Goal: Register for event/course

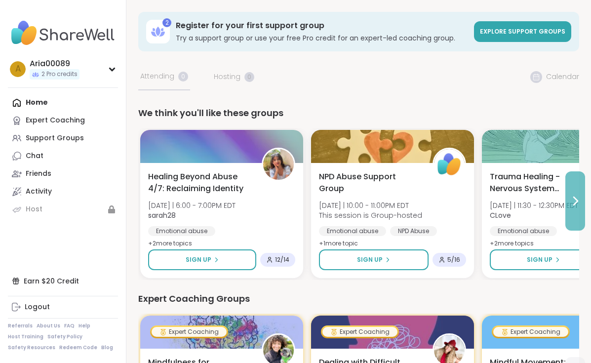
click at [579, 204] on icon at bounding box center [576, 201] width 12 height 12
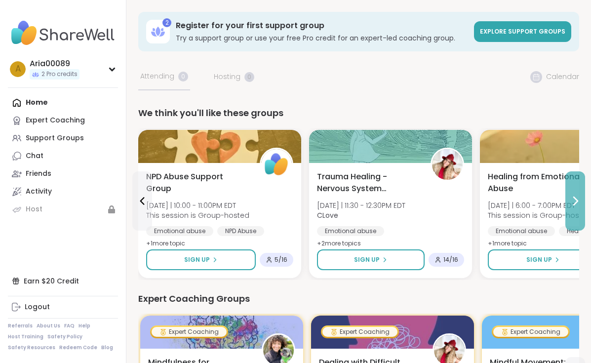
click at [579, 204] on icon at bounding box center [576, 201] width 12 height 12
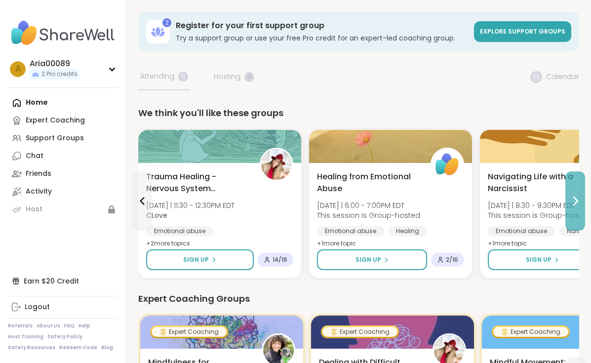
click at [579, 204] on icon at bounding box center [576, 201] width 12 height 12
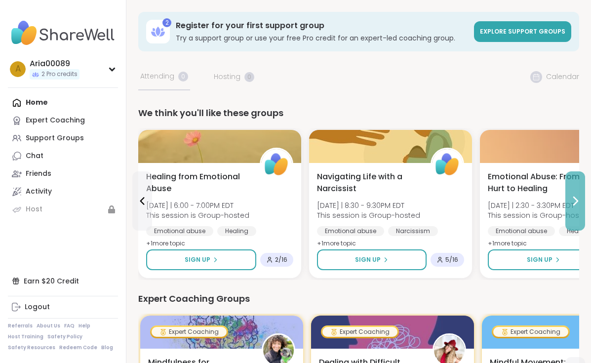
click at [579, 204] on icon at bounding box center [576, 201] width 12 height 12
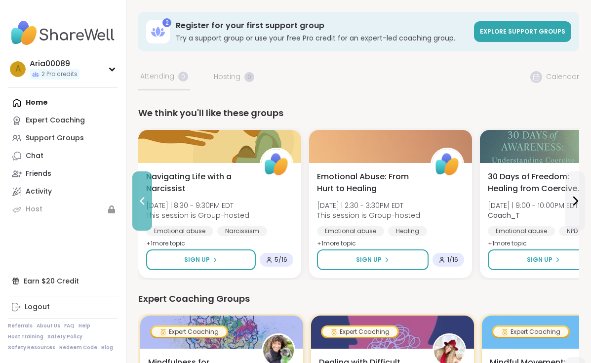
click at [139, 213] on button at bounding box center [142, 200] width 20 height 59
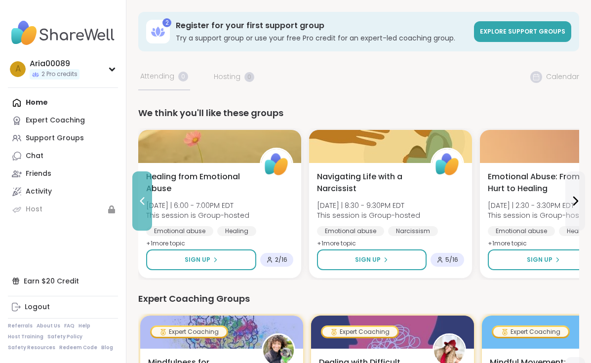
click at [139, 213] on button at bounding box center [142, 200] width 20 height 59
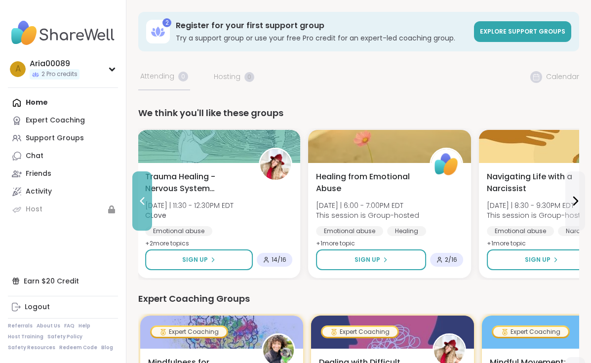
click at [139, 213] on button at bounding box center [142, 200] width 20 height 59
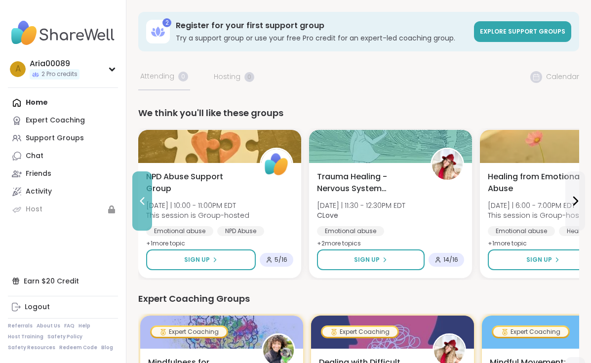
click at [142, 203] on icon at bounding box center [142, 201] width 4 height 8
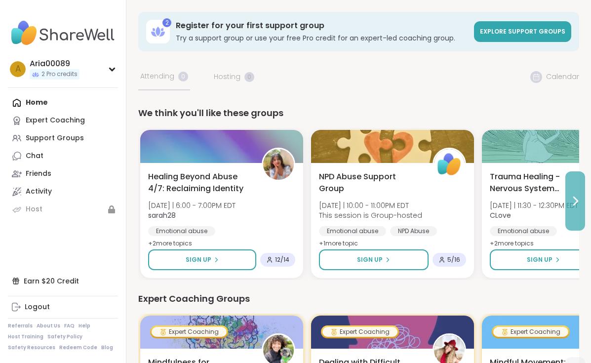
click at [577, 202] on icon at bounding box center [576, 201] width 12 height 12
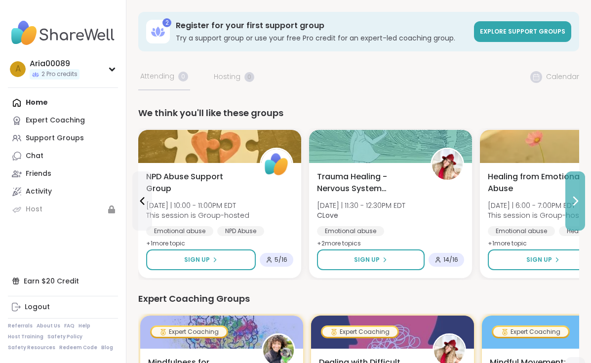
click at [577, 202] on icon at bounding box center [576, 201] width 12 height 12
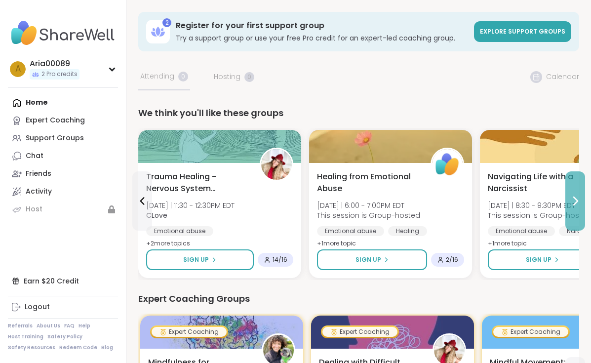
click at [577, 202] on icon at bounding box center [576, 201] width 12 height 12
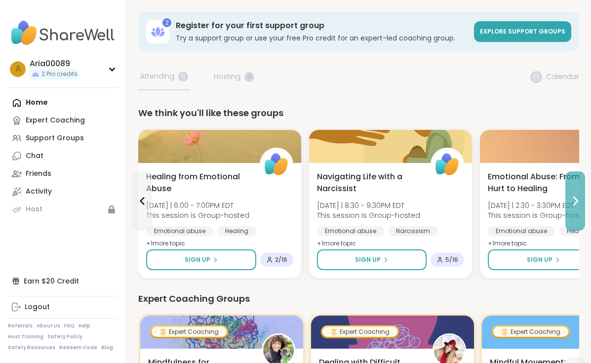
click at [577, 202] on icon at bounding box center [576, 201] width 12 height 12
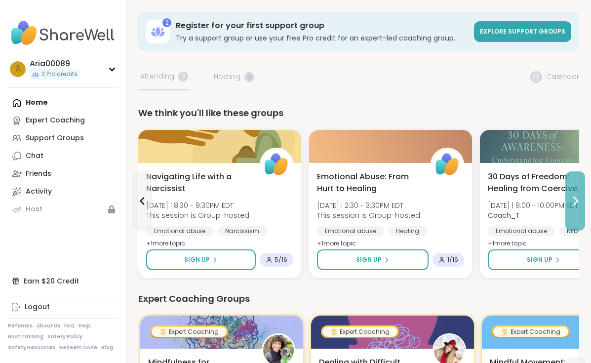
click at [577, 202] on icon at bounding box center [576, 201] width 12 height 12
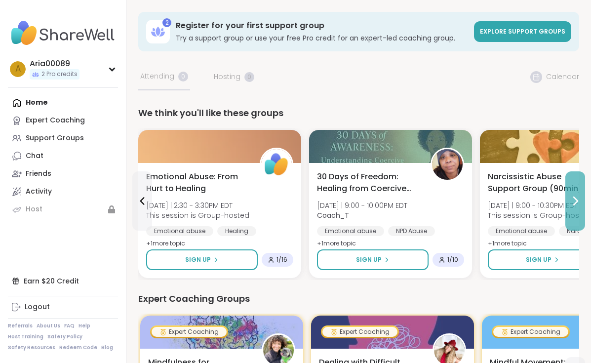
click at [577, 202] on icon at bounding box center [576, 201] width 12 height 12
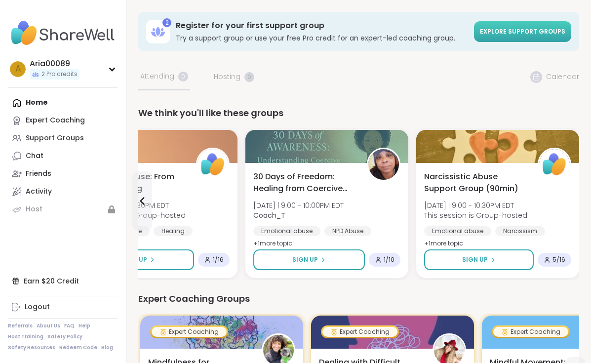
click at [527, 35] on span "Explore support groups" at bounding box center [522, 31] width 85 height 8
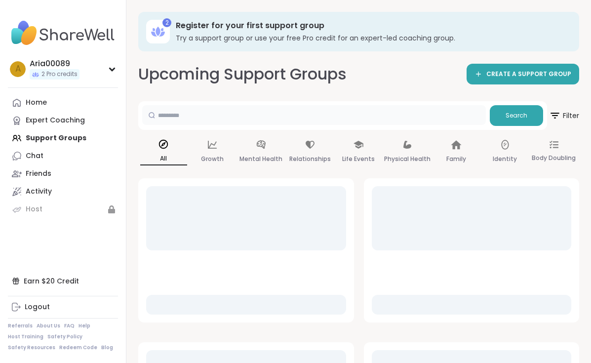
click at [306, 121] on input "text" at bounding box center [314, 115] width 344 height 20
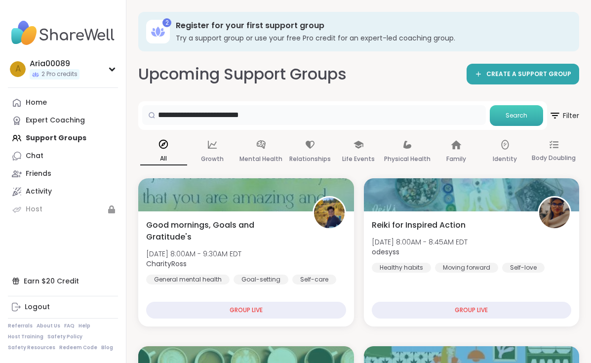
type input "**********"
click at [506, 114] on button "Search" at bounding box center [516, 115] width 53 height 21
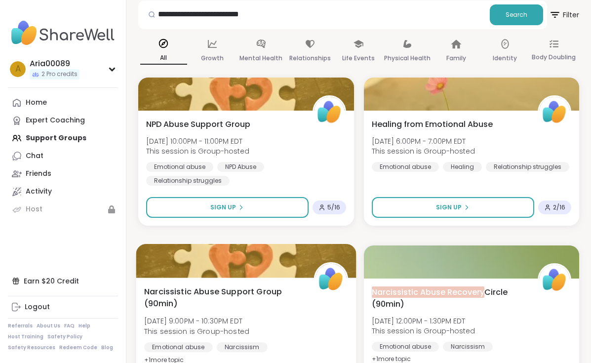
scroll to position [100, 0]
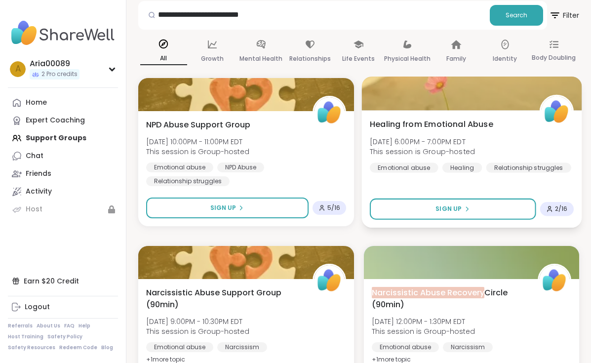
click at [498, 133] on div "Healing from Emotional Abuse [DATE] 6:00PM - 7:00PM EDT This session is Group-h…" at bounding box center [472, 145] width 204 height 54
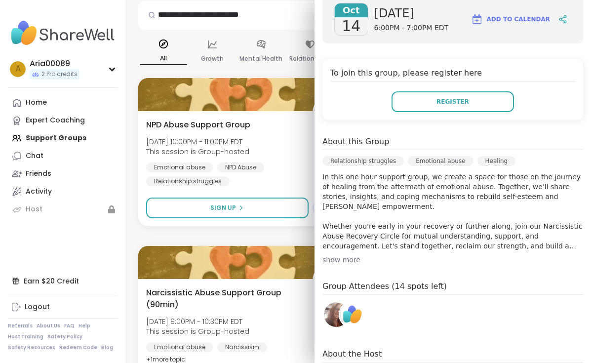
scroll to position [151, 0]
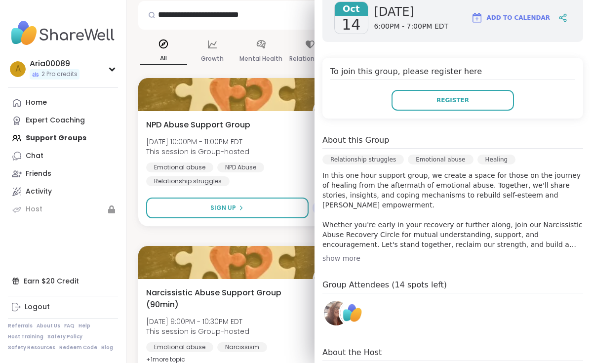
click at [348, 258] on div "show more" at bounding box center [453, 258] width 261 height 10
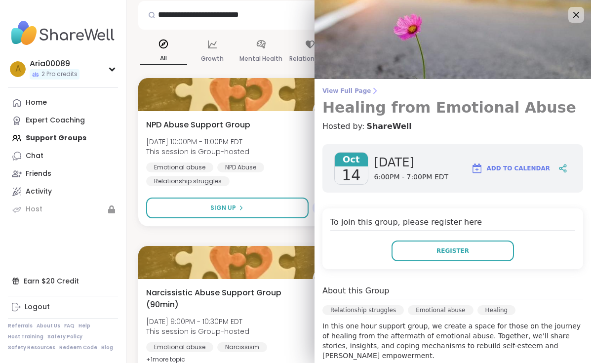
scroll to position [0, 0]
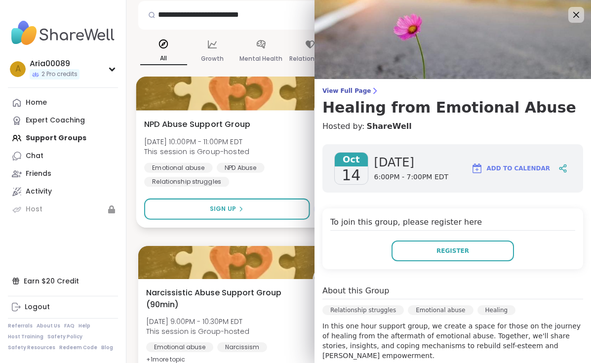
click at [293, 136] on div "NPD Abuse Support Group [DATE] 10:00PM - 11:00PM EDT This session is Group-host…" at bounding box center [246, 152] width 204 height 69
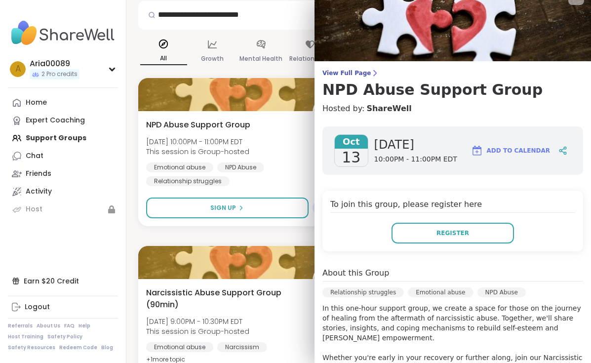
scroll to position [15, 0]
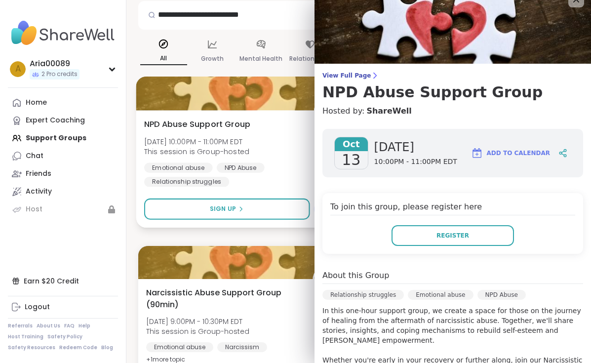
click at [292, 148] on div "NPD Abuse Support Group [DATE] 10:00PM - 11:00PM EDT This session is Group-host…" at bounding box center [246, 152] width 204 height 69
